Goal: Task Accomplishment & Management: Complete application form

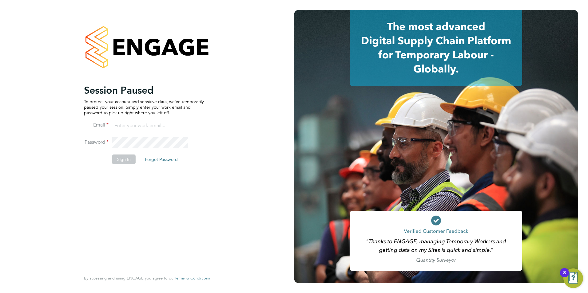
type input "becky@carbonrecruitment.co.uk"
drag, startPoint x: 120, startPoint y: 163, endPoint x: 119, endPoint y: 158, distance: 5.3
click at [120, 163] on button "Sign In" at bounding box center [123, 160] width 23 height 10
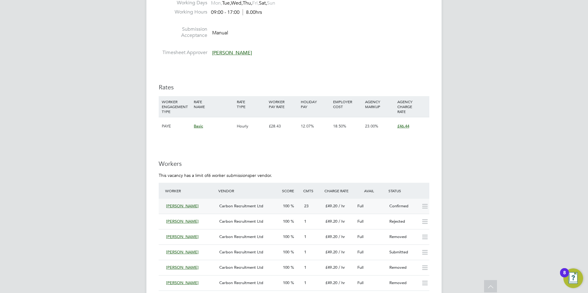
click at [182, 207] on span "[PERSON_NAME]" at bounding box center [182, 206] width 33 height 5
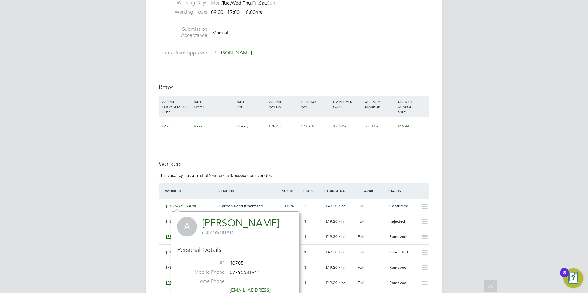
click at [254, 164] on h3 "Workers" at bounding box center [294, 164] width 271 height 8
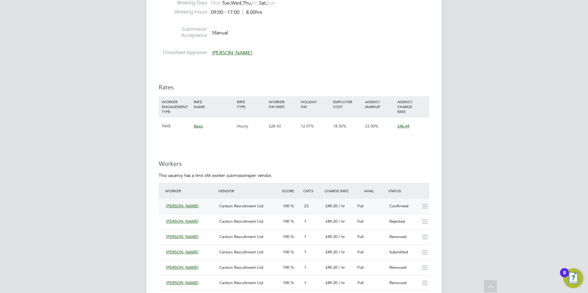
click at [183, 205] on span "[PERSON_NAME]" at bounding box center [182, 206] width 33 height 5
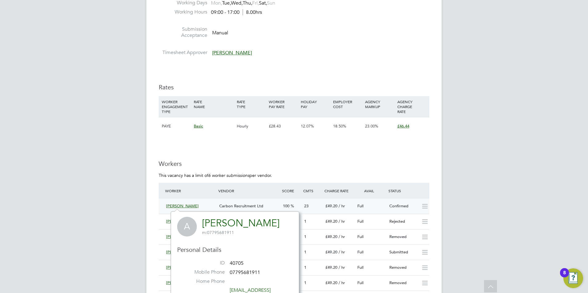
click at [184, 205] on span "[PERSON_NAME]" at bounding box center [182, 206] width 33 height 5
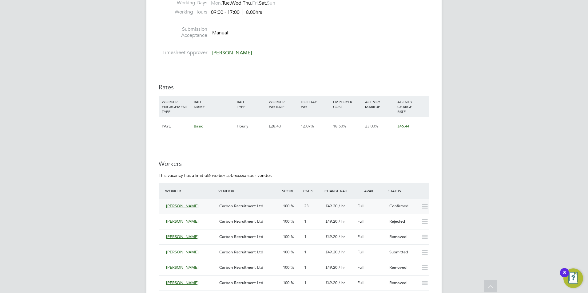
click at [184, 205] on span "[PERSON_NAME]" at bounding box center [182, 206] width 33 height 5
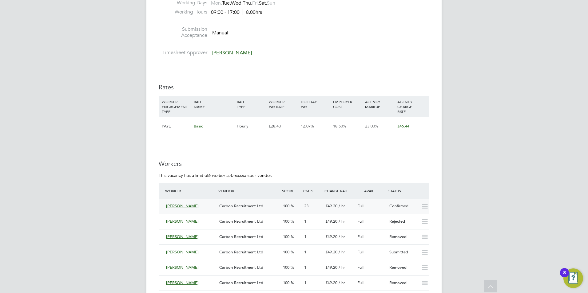
click at [177, 203] on div "[PERSON_NAME]" at bounding box center [190, 206] width 53 height 10
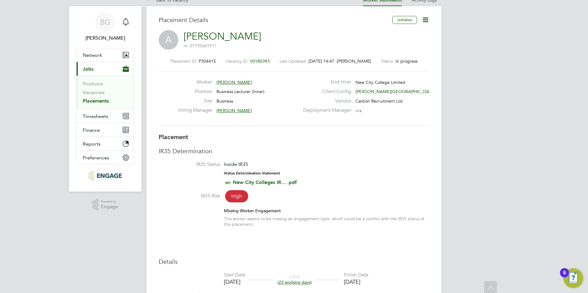
scroll to position [0, 0]
